Goal: Find specific page/section

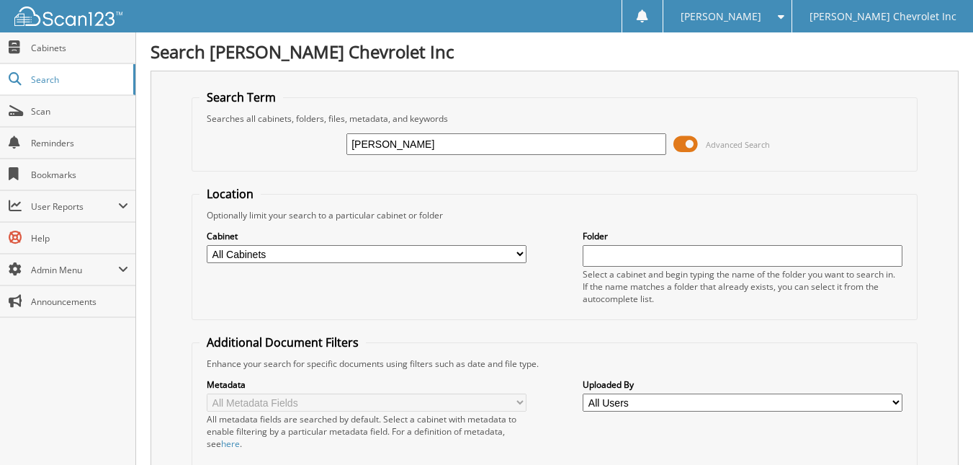
type input "[PERSON_NAME]"
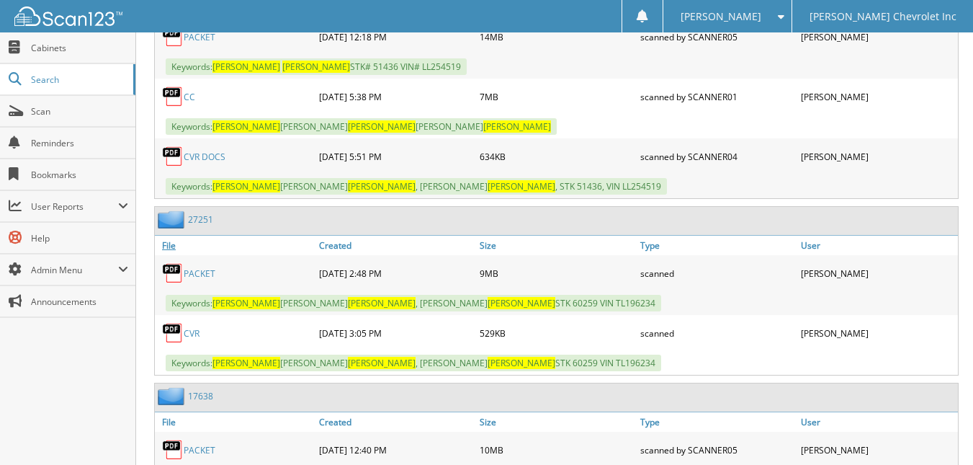
scroll to position [1009, 0]
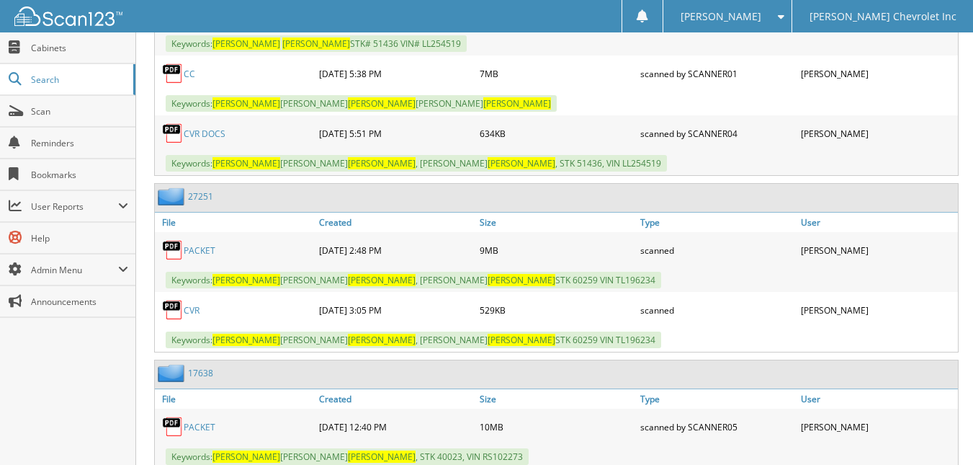
click at [198, 244] on link "PACKET" at bounding box center [200, 250] width 32 height 12
